Goal: Task Accomplishment & Management: Use online tool/utility

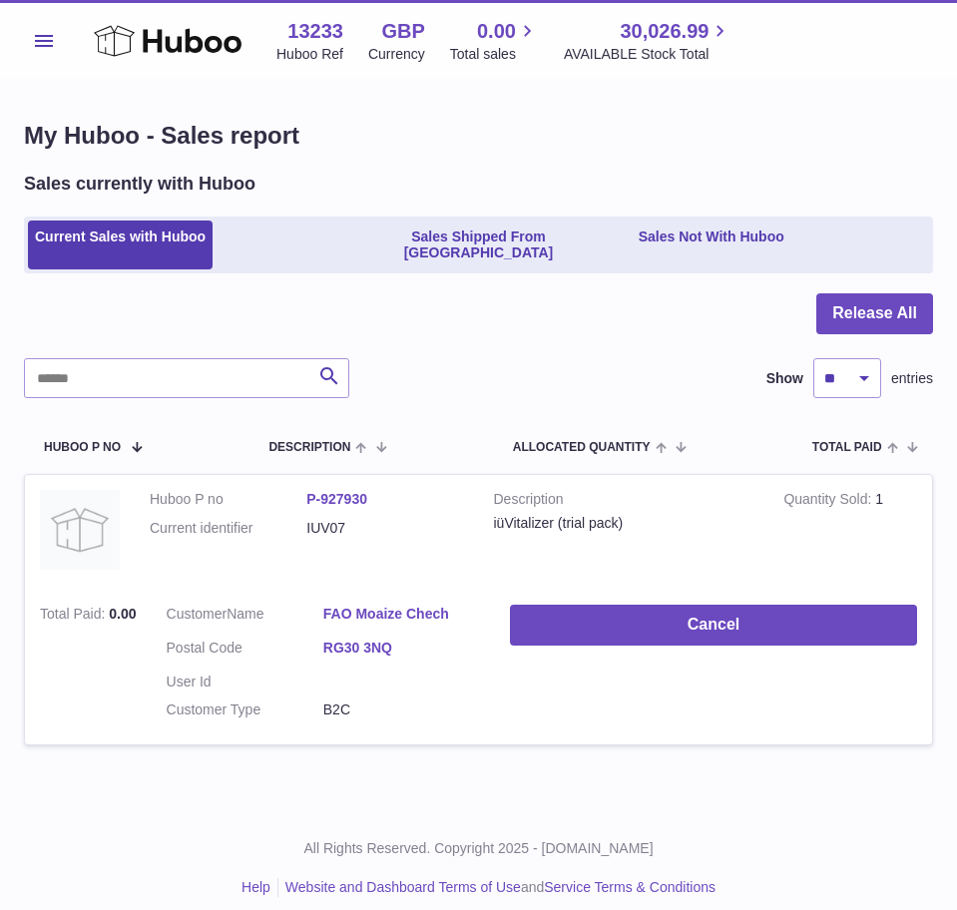
click at [31, 28] on button "Menu" at bounding box center [44, 41] width 40 height 40
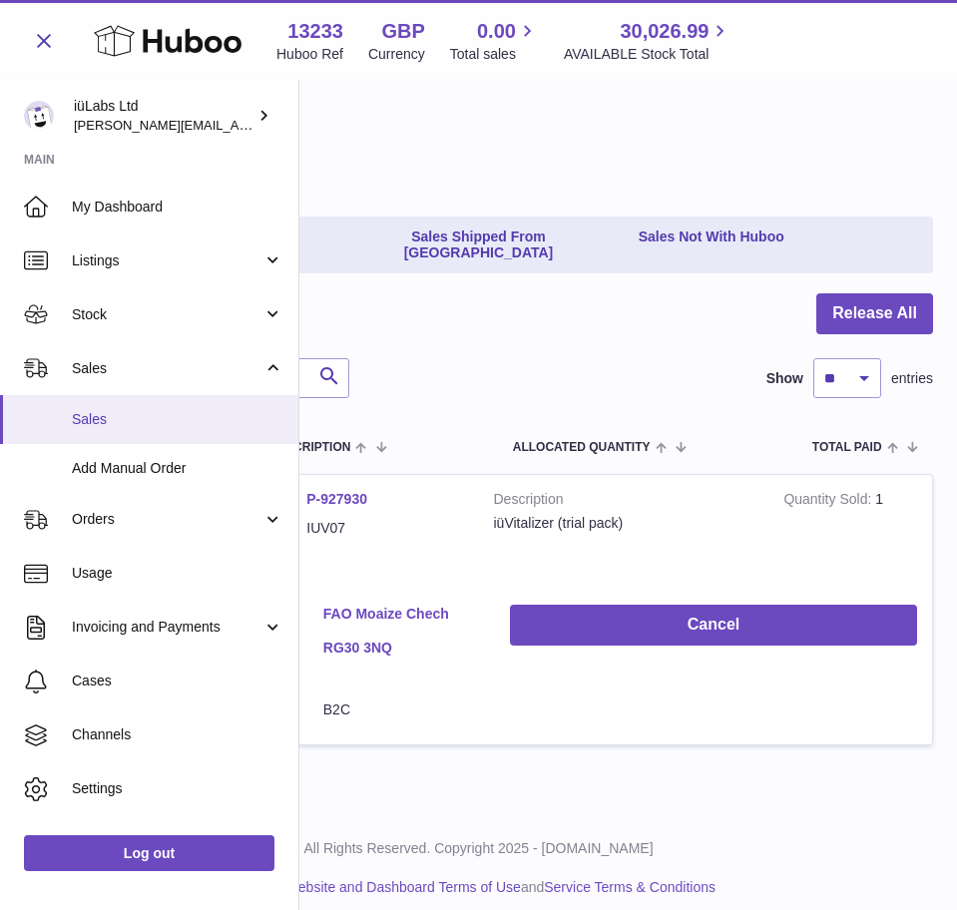
click at [104, 410] on span "Sales" at bounding box center [178, 419] width 212 height 19
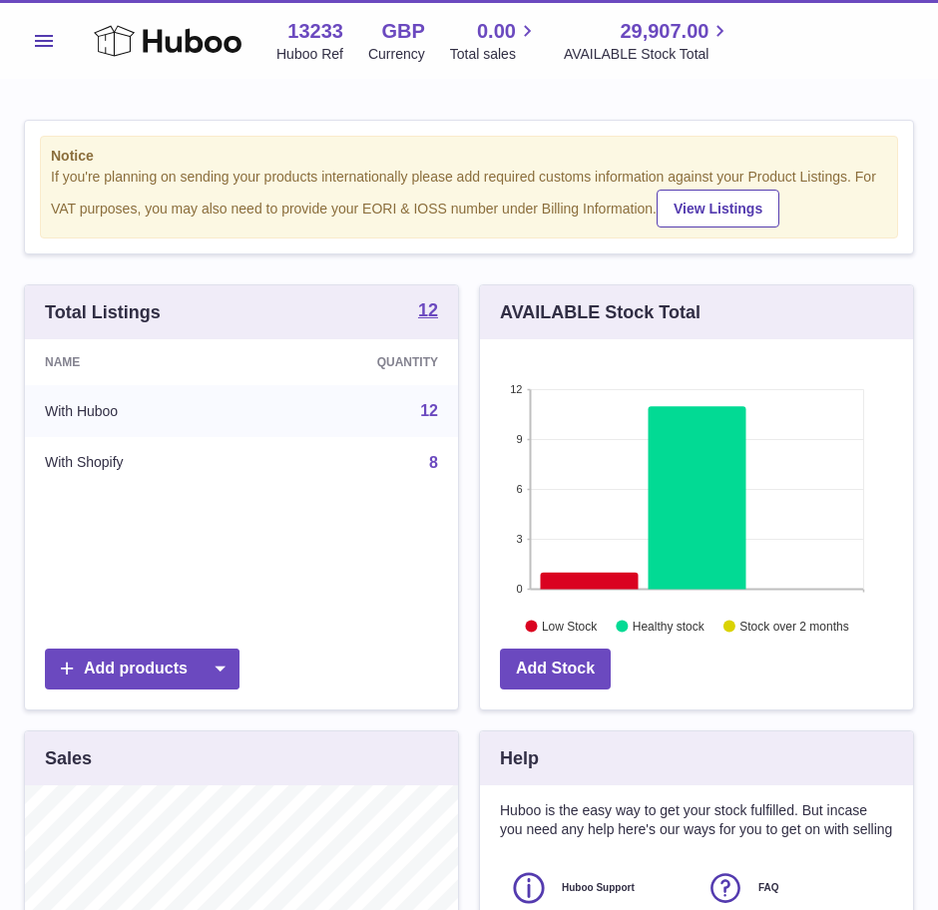
scroll to position [311, 433]
click at [40, 35] on span "Menu" at bounding box center [44, 41] width 18 height 12
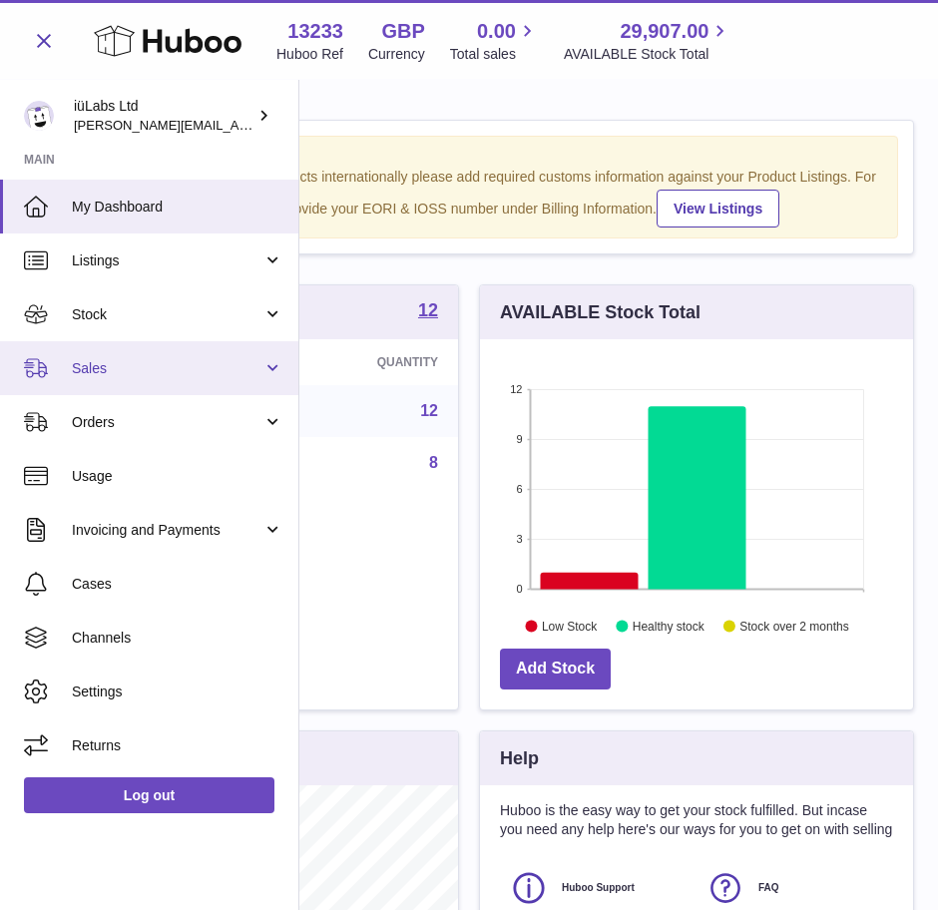
click at [63, 368] on link "Sales" at bounding box center [149, 368] width 298 height 54
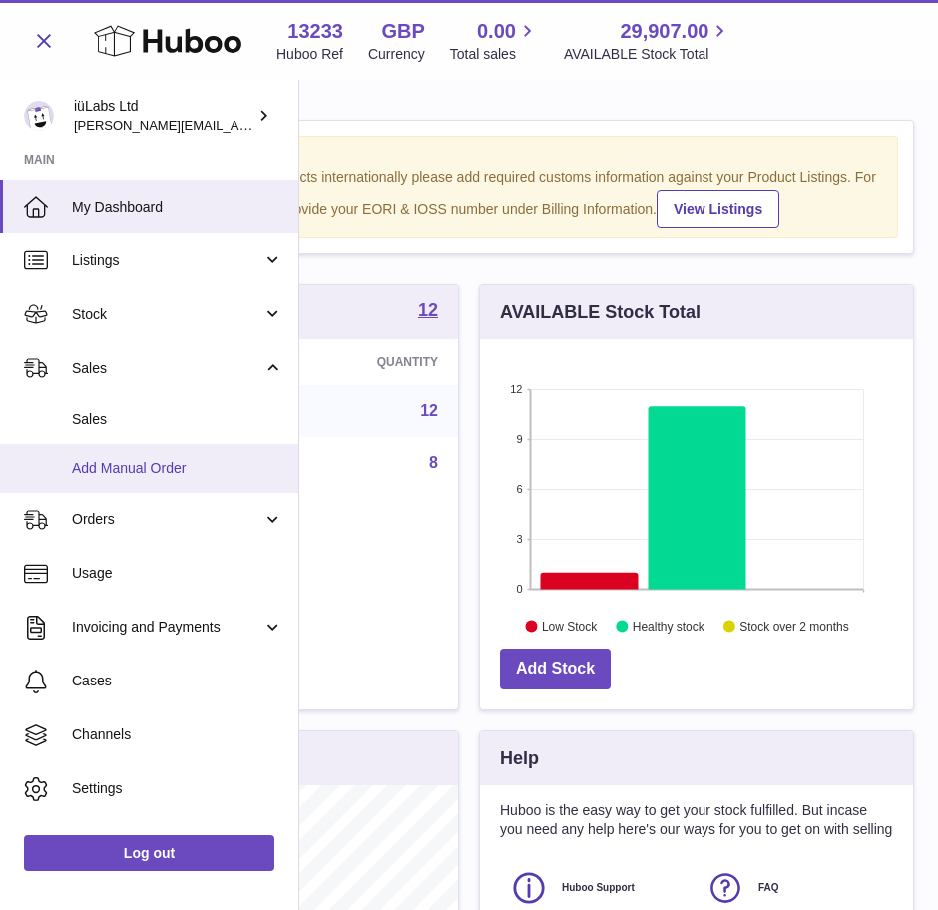
click at [141, 445] on link "Add Manual Order" at bounding box center [149, 468] width 298 height 49
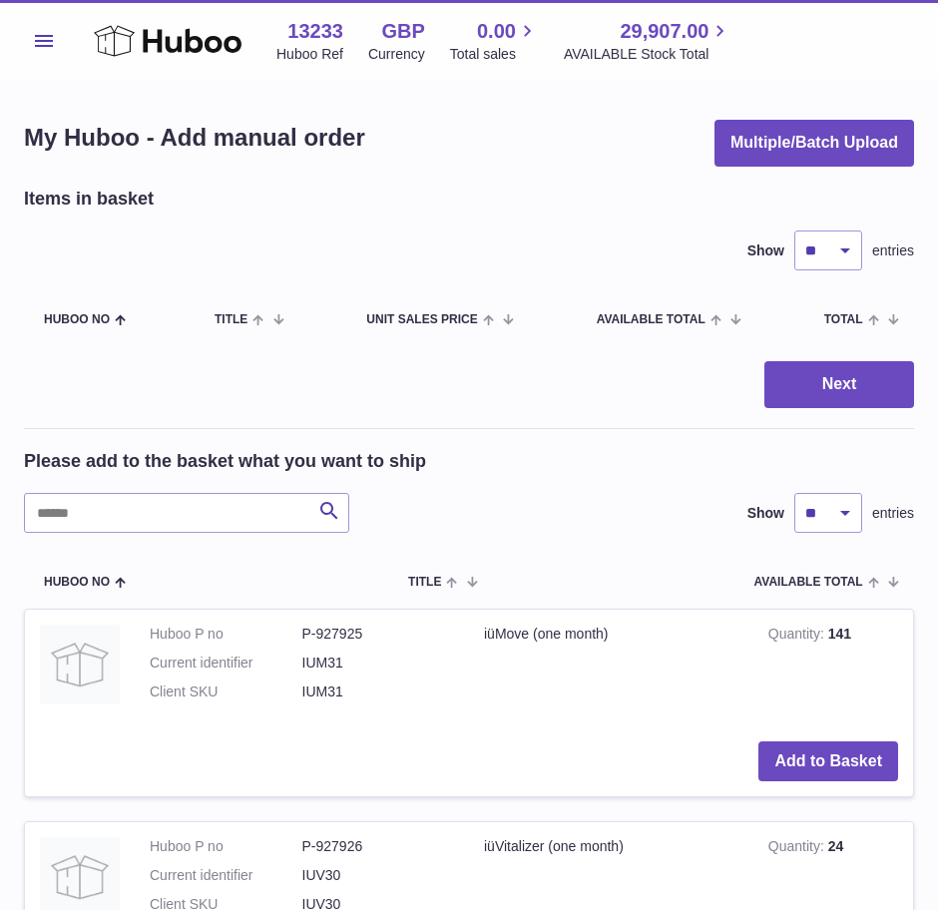
click at [38, 35] on span "Menu" at bounding box center [44, 41] width 18 height 12
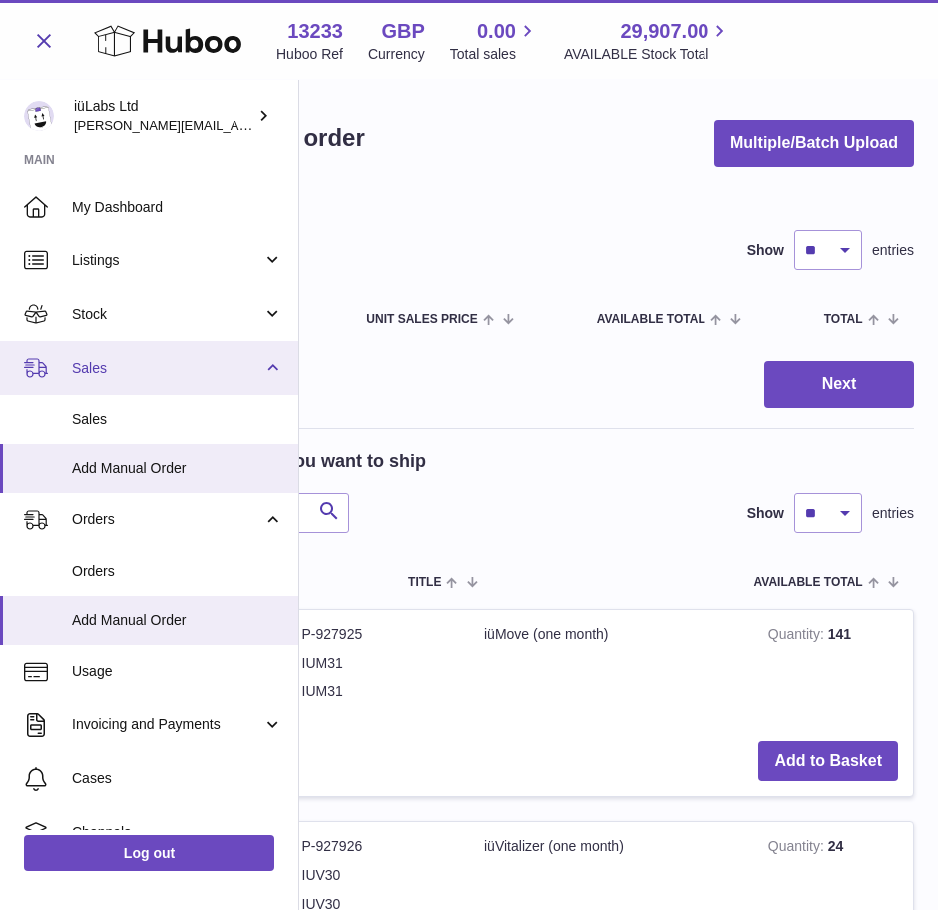
click at [90, 367] on span "Sales" at bounding box center [167, 368] width 191 height 19
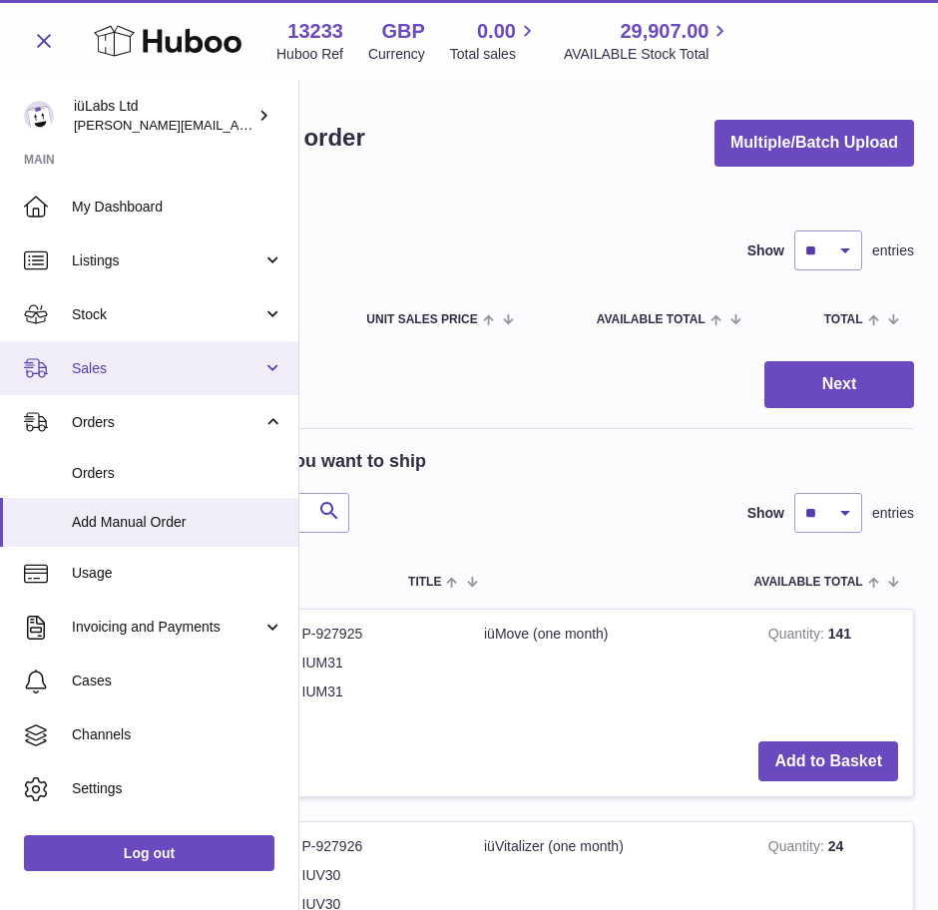
click at [105, 365] on span "Sales" at bounding box center [167, 368] width 191 height 19
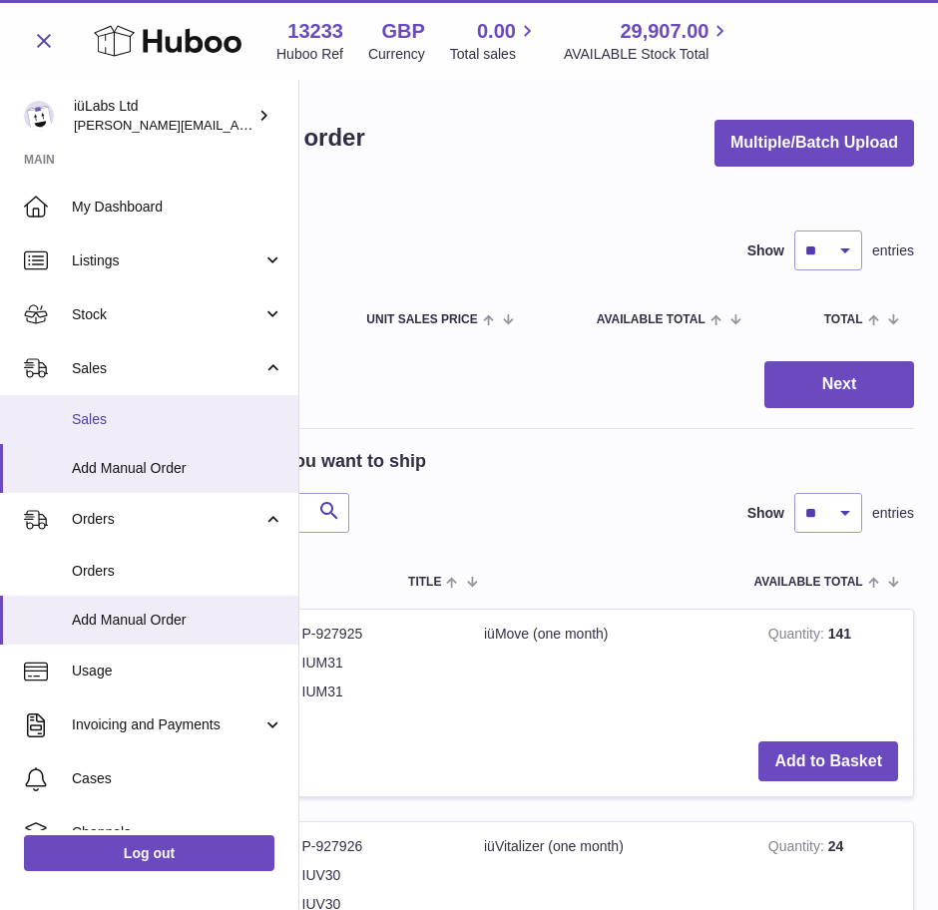
click at [112, 428] on span "Sales" at bounding box center [178, 419] width 212 height 19
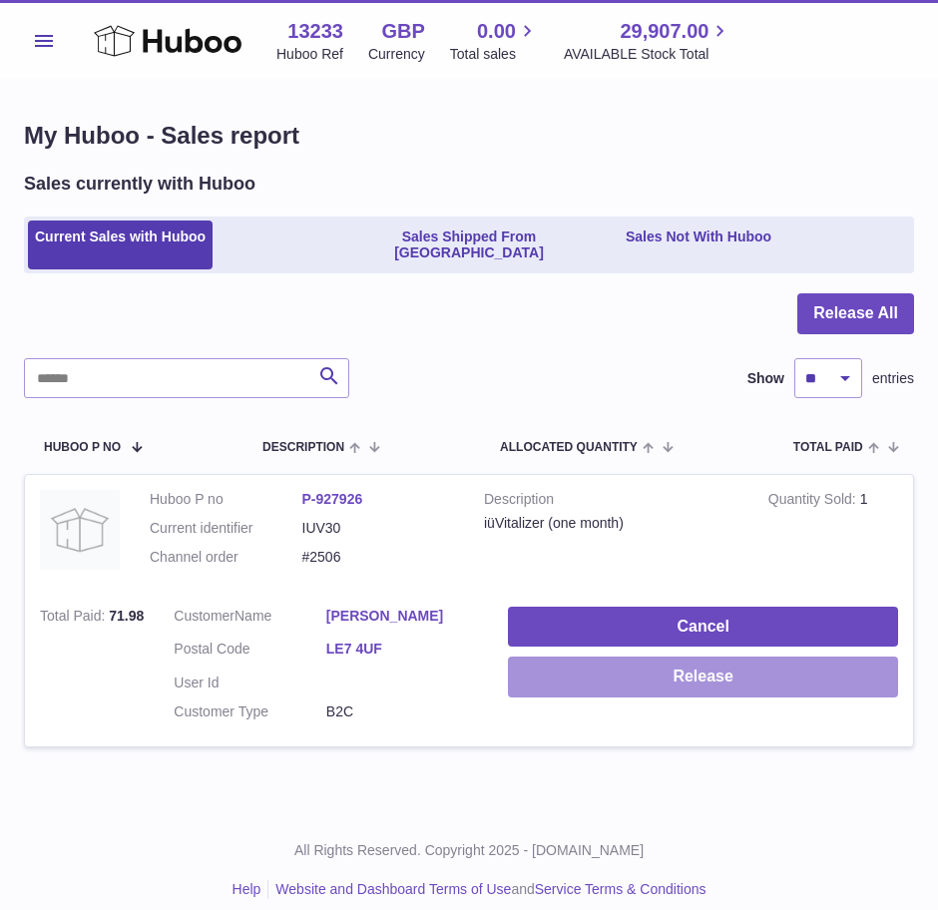
click at [744, 664] on button "Release" at bounding box center [703, 677] width 390 height 41
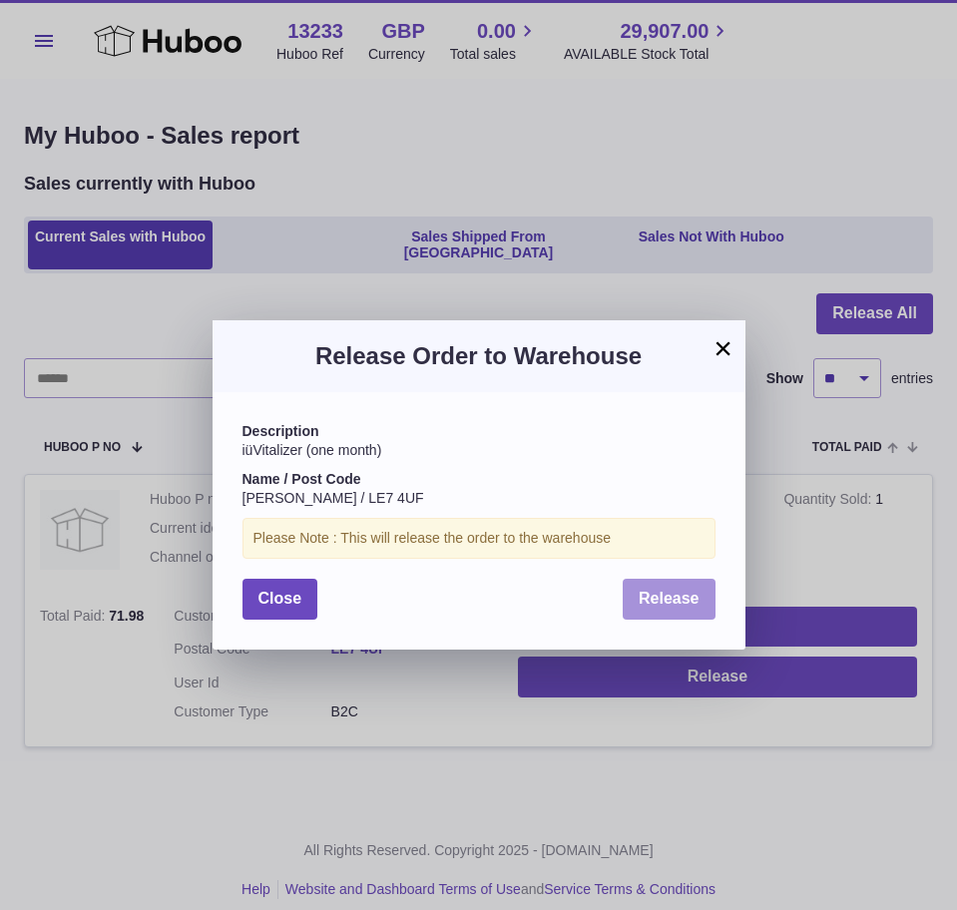
click at [675, 600] on span "Release" at bounding box center [669, 598] width 61 height 17
